Goal: Task Accomplishment & Management: Manage account settings

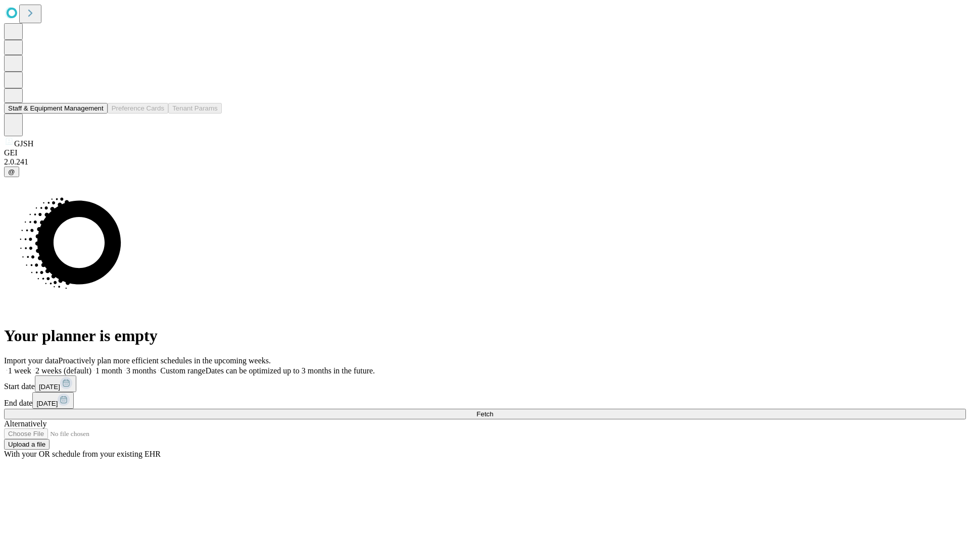
click at [96, 114] on button "Staff & Equipment Management" at bounding box center [56, 108] width 104 height 11
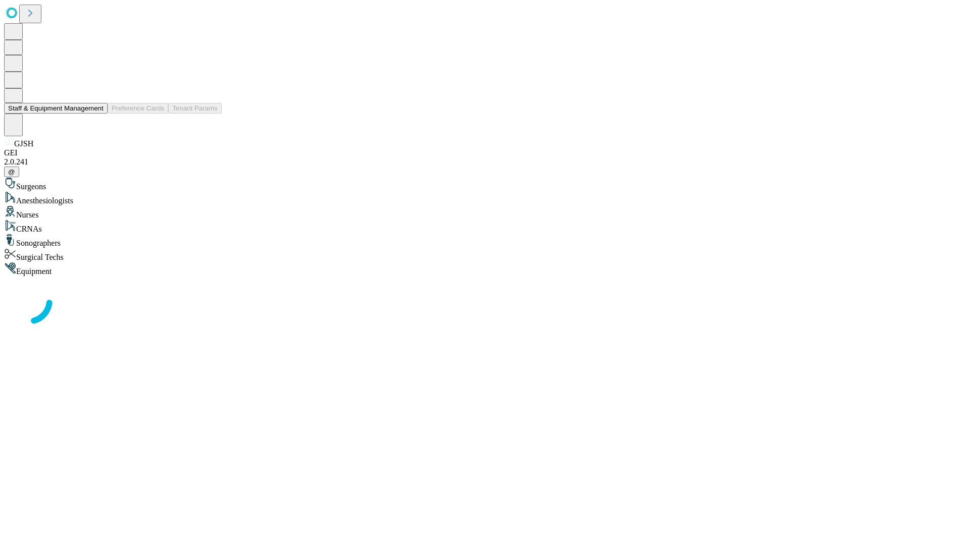
click at [96, 114] on button "Staff & Equipment Management" at bounding box center [56, 108] width 104 height 11
